Goal: Task Accomplishment & Management: Manage account settings

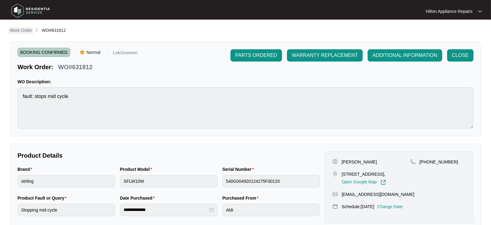
click at [16, 30] on p "Work Order" at bounding box center [21, 30] width 22 height 6
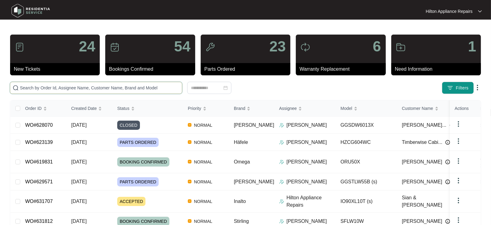
click at [44, 89] on input "text" at bounding box center [99, 88] width 159 height 7
paste input "WO#631707"
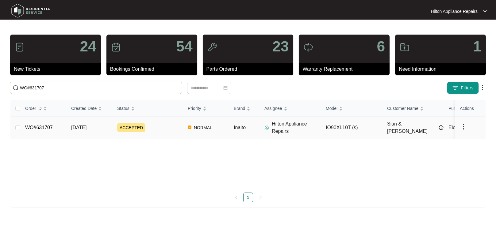
type input "WO#631707"
click at [80, 126] on span "[DATE]" at bounding box center [78, 127] width 15 height 5
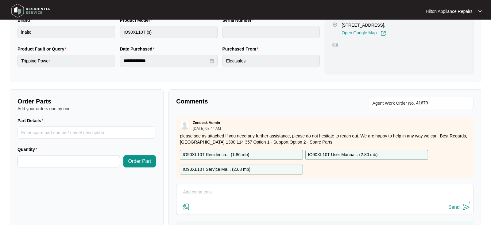
scroll to position [181, 0]
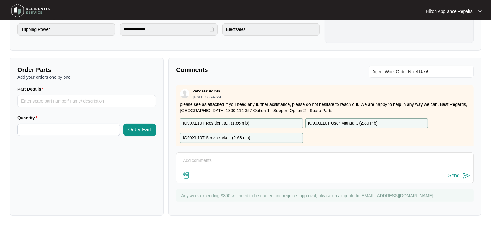
click at [205, 160] on textarea at bounding box center [324, 164] width 290 height 16
paste textarea "[PERSON_NAME] called back, advised she will call back to let us know when she c…"
type textarea "[PERSON_NAME] called back, advised she will call back to let us know when she c…"
click at [453, 173] on div "Send" at bounding box center [453, 176] width 11 height 6
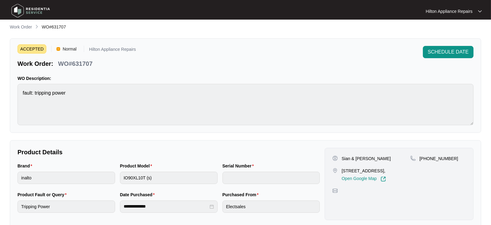
scroll to position [0, 0]
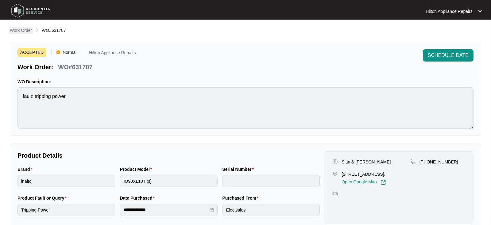
click at [17, 30] on p "Work Order" at bounding box center [21, 30] width 22 height 6
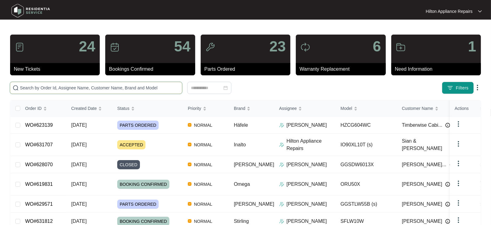
click at [24, 88] on input "text" at bounding box center [99, 88] width 159 height 7
paste input "629571"
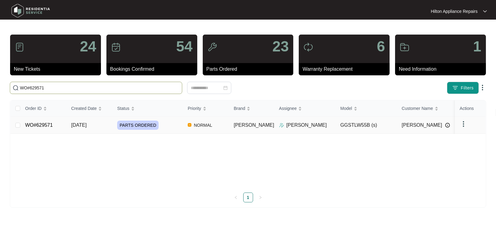
type input "WO#629571"
click at [83, 123] on span "[DATE]" at bounding box center [78, 125] width 15 height 5
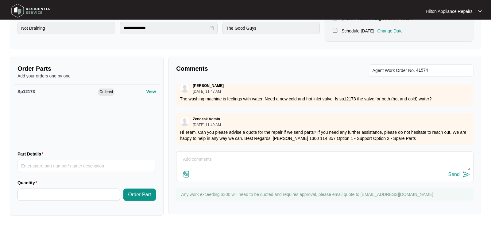
scroll to position [9, 0]
click at [193, 160] on textarea at bounding box center [324, 163] width 290 height 16
type textarea "H"
click at [263, 161] on textarea "Hi :), Labour charge would be $179." at bounding box center [324, 163] width 290 height 16
drag, startPoint x: 262, startPoint y: 155, endPoint x: 175, endPoint y: 155, distance: 87.4
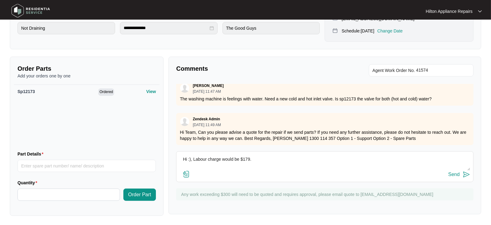
click at [175, 155] on div "Comments Agent Work Order No. Loic Grunson [DATE] 11:47 AM The washing machine …" at bounding box center [324, 136] width 313 height 158
click at [272, 156] on textarea "Hi :), Labour charge would be $179." at bounding box center [324, 163] width 290 height 16
drag, startPoint x: 257, startPoint y: 159, endPoint x: 194, endPoint y: 158, distance: 62.6
click at [194, 158] on textarea "Hi :), Labour charge would be $179." at bounding box center [324, 163] width 290 height 16
click at [271, 164] on textarea "Hi :), Labour charge would be $179." at bounding box center [324, 163] width 290 height 16
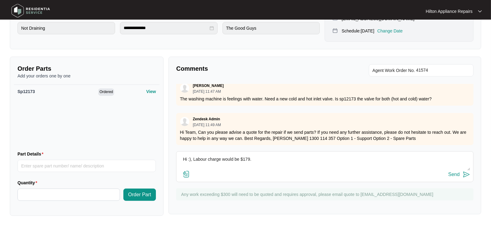
click at [268, 159] on textarea "Hi :), Labour charge would be $179." at bounding box center [324, 163] width 290 height 16
click at [259, 158] on textarea "Hi :), Labour charge would be $179." at bounding box center [324, 163] width 290 height 16
drag, startPoint x: 254, startPoint y: 158, endPoint x: 192, endPoint y: 159, distance: 61.7
click at [192, 159] on textarea "Hi :), Labour charge would be $179." at bounding box center [324, 163] width 290 height 16
type textarea "Hi :), Labour charge would be $179."
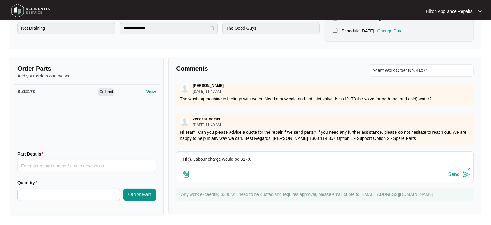
click at [453, 174] on div "Send" at bounding box center [453, 175] width 11 height 6
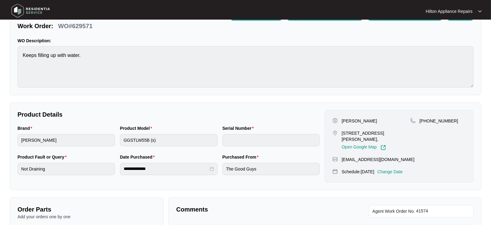
scroll to position [0, 0]
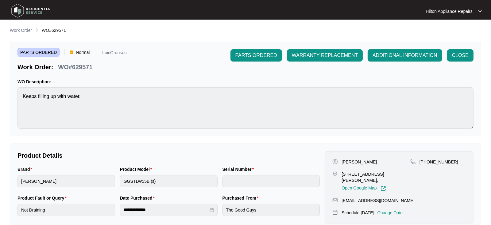
click at [21, 27] on li "Work Order" at bounding box center [21, 30] width 22 height 7
click at [21, 28] on p "Work Order" at bounding box center [21, 30] width 22 height 6
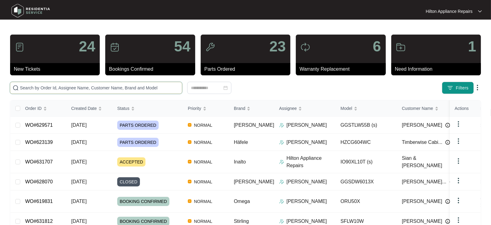
click at [31, 90] on input "text" at bounding box center [99, 88] width 159 height 7
paste input "631891)"
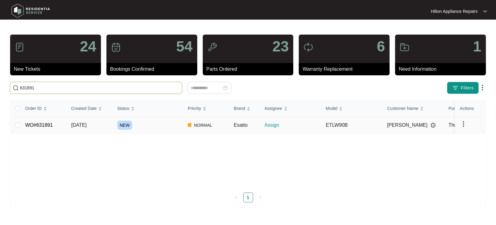
type input "631891"
click at [77, 124] on span "[DATE]" at bounding box center [78, 125] width 15 height 5
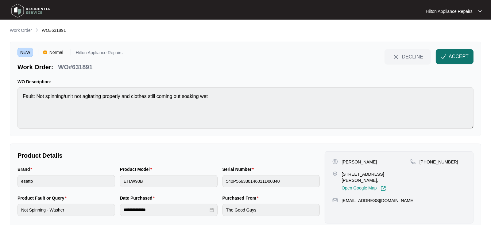
click at [456, 52] on button "ACCEPT" at bounding box center [455, 56] width 38 height 15
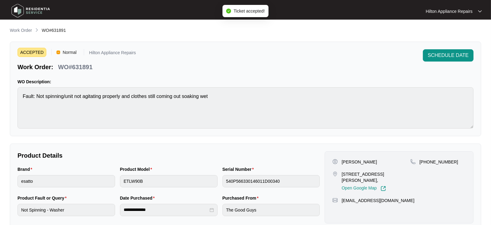
drag, startPoint x: 358, startPoint y: 181, endPoint x: 340, endPoint y: 175, distance: 18.2
click at [340, 175] on div "[STREET_ADDRESS][PERSON_NAME], Open Google Map" at bounding box center [371, 181] width 78 height 20
copy p "[STREET_ADDRESS][PERSON_NAME]"
drag, startPoint x: 357, startPoint y: 162, endPoint x: 343, endPoint y: 161, distance: 14.5
click at [343, 161] on p "[PERSON_NAME]" at bounding box center [358, 162] width 35 height 6
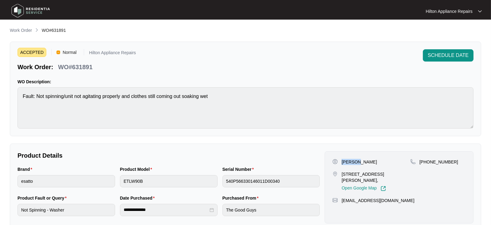
copy p "Chelsea"
drag, startPoint x: 374, startPoint y: 163, endPoint x: 357, endPoint y: 163, distance: 16.9
click at [357, 163] on div "[PERSON_NAME]" at bounding box center [371, 162] width 78 height 6
copy p "Heard"
drag, startPoint x: 448, startPoint y: 161, endPoint x: 426, endPoint y: 159, distance: 21.6
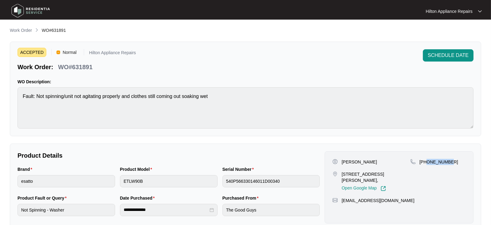
click at [426, 159] on p "[PHONE_NUMBER]" at bounding box center [438, 162] width 39 height 6
copy p "478603488"
drag, startPoint x: 385, startPoint y: 203, endPoint x: 338, endPoint y: 202, distance: 46.9
click at [338, 202] on div "[EMAIL_ADDRESS][DOMAIN_NAME]" at bounding box center [398, 201] width 133 height 6
copy div "[EMAIL_ADDRESS][DOMAIN_NAME]"
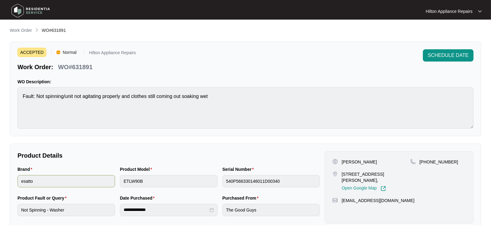
click at [114, 182] on div "Brand esatto Product Model ETLW90B Serial Number 540P566330146011D00340" at bounding box center [168, 180] width 307 height 29
drag, startPoint x: 96, startPoint y: 70, endPoint x: 60, endPoint y: 67, distance: 36.1
click at [60, 67] on div "Work Order: WO#631891" at bounding box center [76, 66] width 118 height 11
copy p "WO#631891"
click at [115, 182] on div "Brand esatto Product Model ETLW90B Serial Number 540P566330146011D00340" at bounding box center [168, 180] width 307 height 29
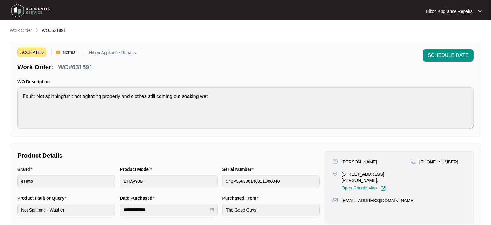
click at [102, 176] on div "Brand esatto Product Model ETLW90B Serial Number 540P566330146011D00340" at bounding box center [168, 180] width 307 height 29
drag, startPoint x: 94, startPoint y: 68, endPoint x: 59, endPoint y: 63, distance: 36.1
click at [59, 63] on div "WO#631891" at bounding box center [75, 66] width 39 height 11
copy p "WO#631891"
click at [440, 54] on span "SCHEDULE DATE" at bounding box center [448, 55] width 41 height 7
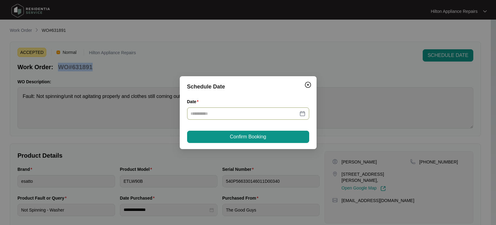
click at [302, 113] on div at bounding box center [248, 113] width 115 height 7
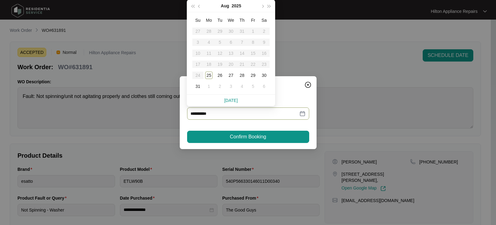
type input "**********"
click at [241, 76] on div "28" at bounding box center [241, 75] width 7 height 7
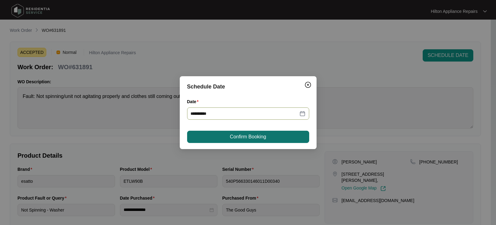
type input "**********"
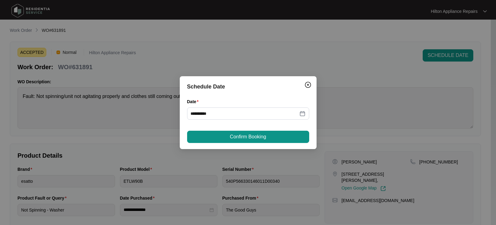
drag, startPoint x: 236, startPoint y: 134, endPoint x: 318, endPoint y: 126, distance: 82.3
click at [236, 134] on span "Confirm Booking" at bounding box center [248, 136] width 36 height 7
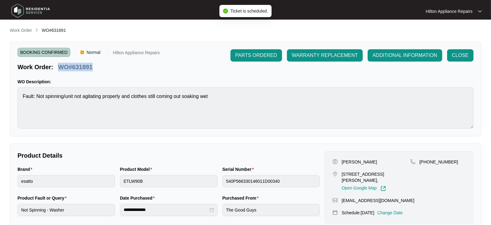
drag, startPoint x: 93, startPoint y: 68, endPoint x: 59, endPoint y: 65, distance: 34.2
click at [59, 65] on div "WO#631891" at bounding box center [75, 66] width 39 height 11
copy p "WO#631891"
drag, startPoint x: 24, startPoint y: 29, endPoint x: 28, endPoint y: 31, distance: 4.4
click at [24, 29] on p "Work Order" at bounding box center [21, 30] width 22 height 6
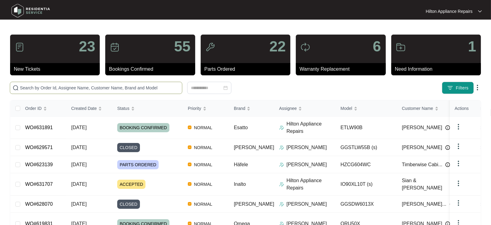
click at [30, 88] on input "text" at bounding box center [99, 88] width 159 height 7
paste input "WO#631891"
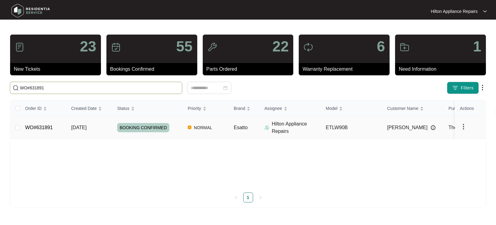
type input "WO#631891"
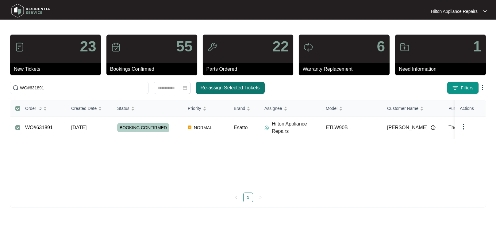
click at [210, 89] on span "Re-assign Selected Tickets" at bounding box center [230, 87] width 59 height 7
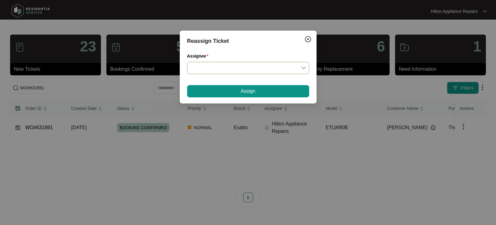
click at [305, 66] on div at bounding box center [248, 68] width 122 height 12
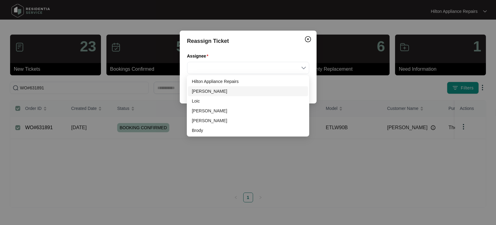
click at [207, 92] on div "[PERSON_NAME]" at bounding box center [248, 91] width 112 height 7
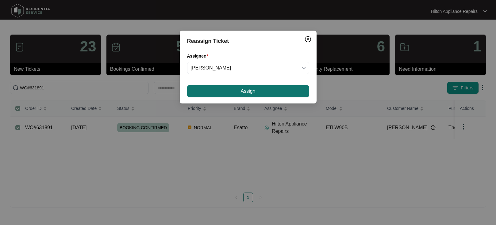
click at [232, 89] on button "Assign" at bounding box center [248, 91] width 122 height 12
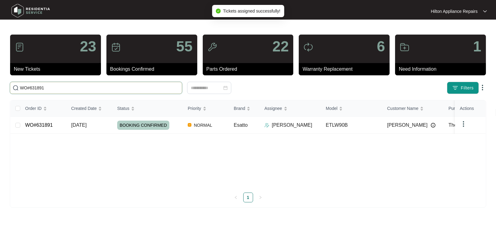
click at [52, 88] on input "WO#631891" at bounding box center [99, 88] width 159 height 7
click at [80, 126] on span "[DATE]" at bounding box center [78, 125] width 15 height 5
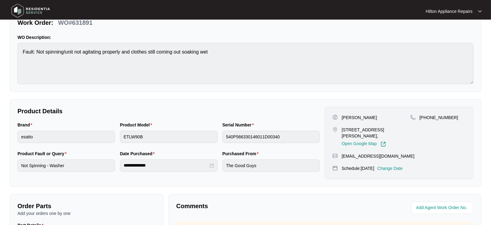
scroll to position [136, 0]
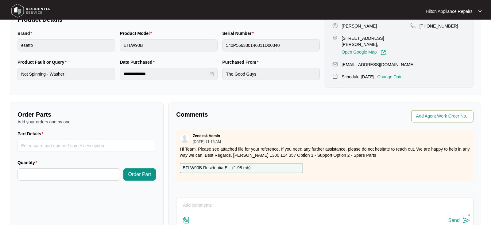
click at [422, 118] on input "string" at bounding box center [443, 116] width 54 height 7
type input "41690"
click at [316, 119] on div "Comments" at bounding box center [249, 116] width 151 height 12
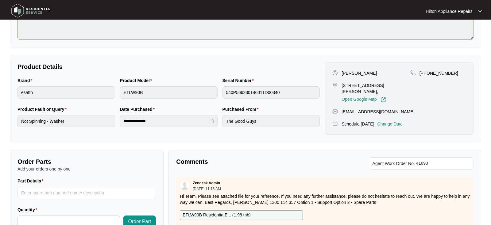
scroll to position [0, 0]
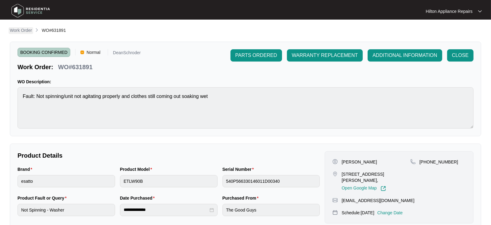
click at [15, 29] on p "Work Order" at bounding box center [21, 30] width 22 height 6
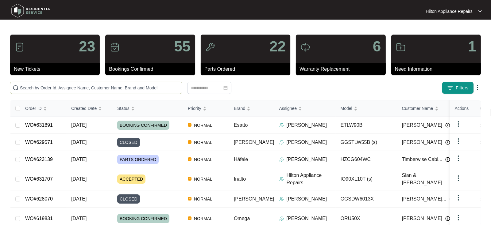
click at [35, 86] on input "text" at bounding box center [99, 88] width 159 height 7
paste input "631932"
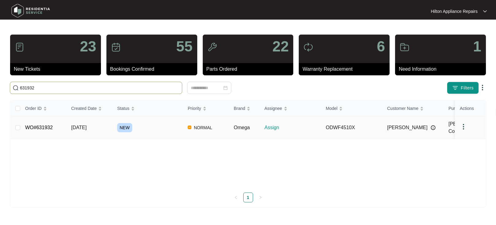
type input "631932"
click at [83, 128] on span "[DATE]" at bounding box center [78, 127] width 15 height 5
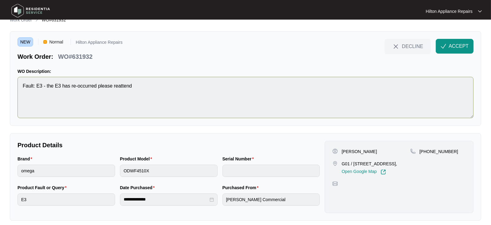
scroll to position [16, 0]
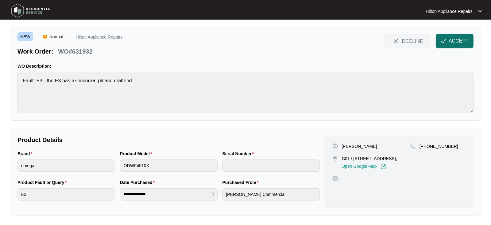
click at [453, 39] on span "ACCEPT" at bounding box center [458, 40] width 20 height 7
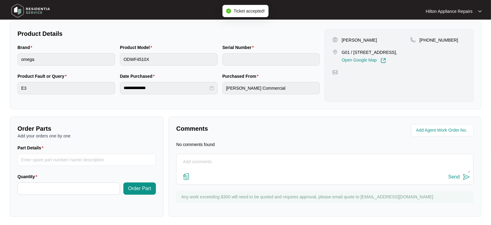
scroll to position [123, 0]
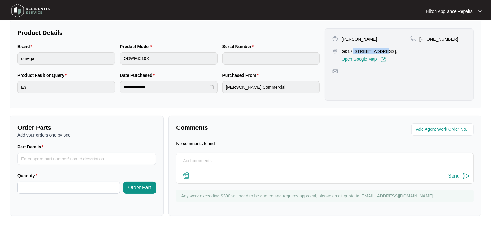
drag, startPoint x: 378, startPoint y: 51, endPoint x: 353, endPoint y: 53, distance: 24.4
click at [353, 53] on p "G01 / [STREET_ADDRESS]," at bounding box center [369, 51] width 56 height 6
copy p "76 Knutsford"
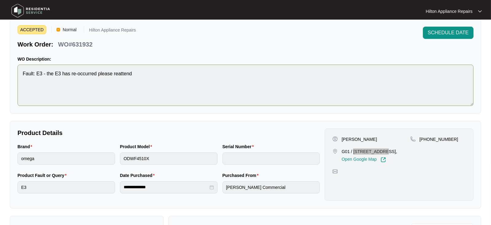
scroll to position [0, 0]
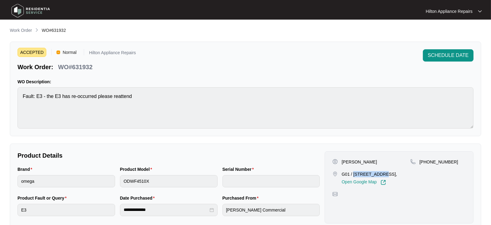
drag, startPoint x: 404, startPoint y: 174, endPoint x: 342, endPoint y: 171, distance: 62.6
click at [342, 171] on p "G01 / [STREET_ADDRESS]," at bounding box center [369, 174] width 56 height 6
copy p "G01 / [STREET_ADDRESS]"
click at [119, 180] on div "Product Model ODWF4510X" at bounding box center [168, 180] width 102 height 29
drag, startPoint x: 80, startPoint y: 70, endPoint x: 60, endPoint y: 67, distance: 20.5
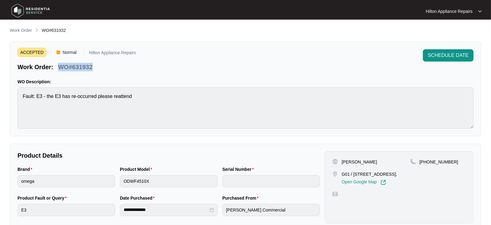
click at [60, 67] on div "Work Order: WO#631932" at bounding box center [76, 66] width 118 height 11
click at [8, 94] on main "**********" at bounding box center [245, 174] width 491 height 349
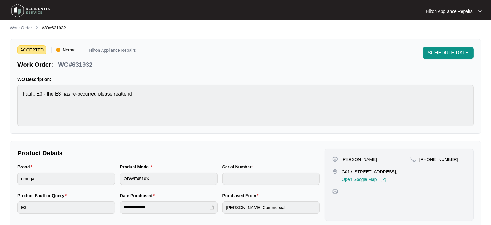
scroll to position [102, 0]
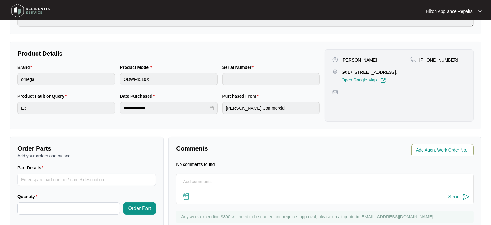
click at [429, 152] on input "string" at bounding box center [443, 150] width 54 height 7
type input "41693"
click at [233, 143] on div "Comments Agent Work Order No. No comments found Send Any work exceeding $300 wi…" at bounding box center [324, 187] width 313 height 100
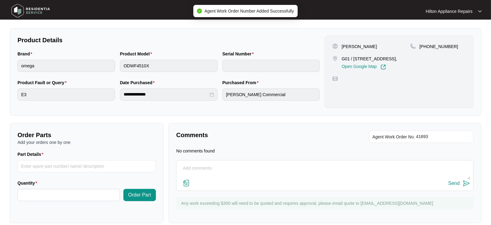
scroll to position [123, 0]
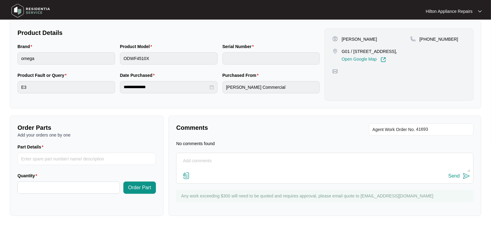
click at [200, 159] on textarea at bounding box center [324, 164] width 290 height 16
paste textarea "Called Tess LMTC & texted"
type textarea "Called Tess LMTC & texted"
click at [455, 174] on div "Send" at bounding box center [453, 177] width 11 height 6
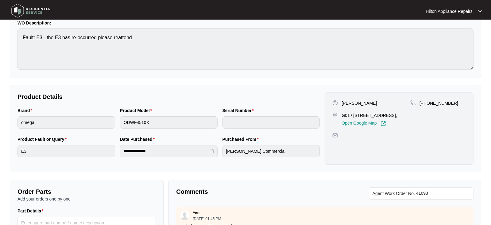
scroll to position [0, 0]
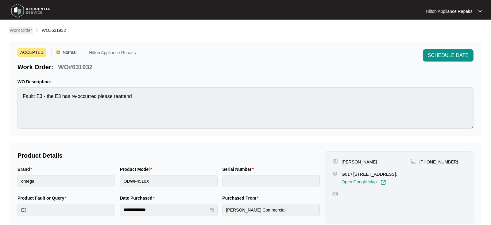
click at [22, 31] on p "Work Order" at bounding box center [21, 30] width 22 height 6
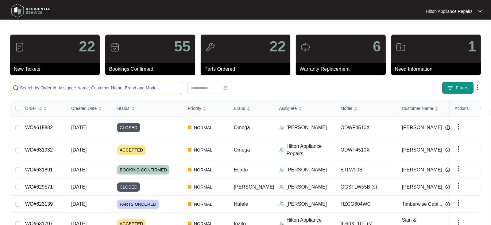
click at [29, 89] on input "text" at bounding box center [99, 88] width 159 height 7
paste input "WO#614244"
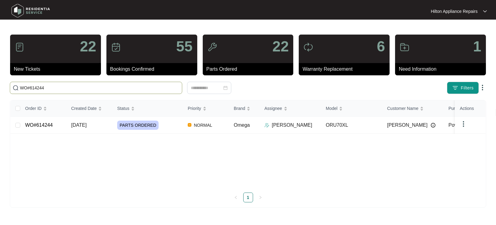
type input "WO#614244"
click at [82, 125] on span "[DATE]" at bounding box center [78, 125] width 15 height 5
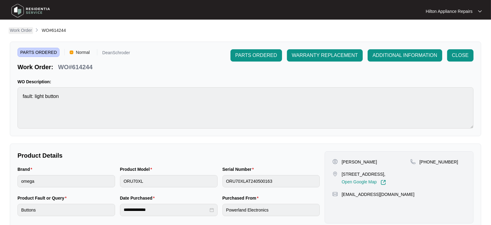
click at [19, 30] on p "Work Order" at bounding box center [21, 30] width 22 height 6
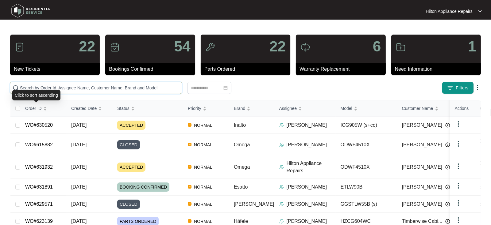
click at [33, 89] on input "text" at bounding box center [99, 88] width 159 height 7
paste input "627829"
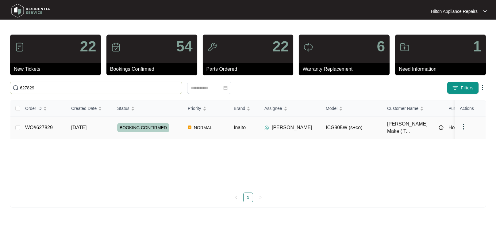
type input "627829"
click at [82, 125] on span "[DATE]" at bounding box center [78, 127] width 15 height 5
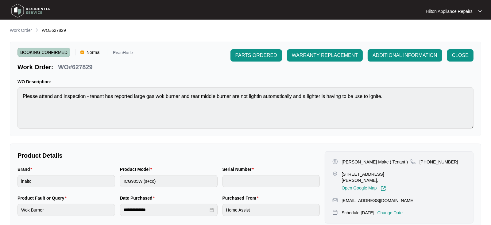
drag, startPoint x: 18, startPoint y: 32, endPoint x: 21, endPoint y: 33, distance: 3.6
click at [18, 32] on p "Work Order" at bounding box center [21, 30] width 22 height 6
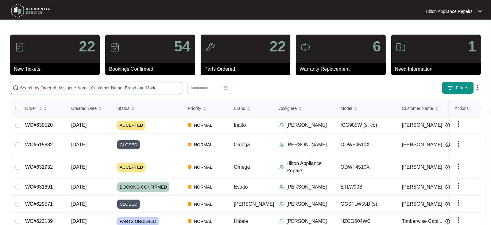
click at [24, 90] on input "text" at bounding box center [99, 88] width 159 height 7
paste input "617736"
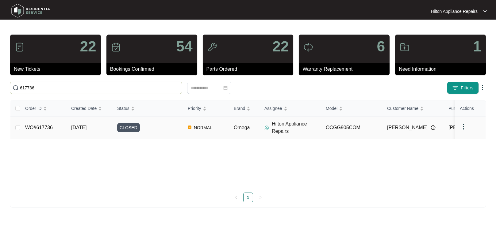
type input "617736"
click at [86, 126] on span "[DATE]" at bounding box center [78, 127] width 15 height 5
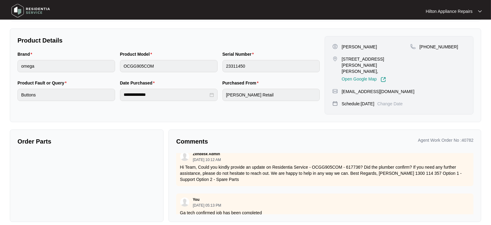
scroll to position [386, 0]
